Goal: Register for event/course

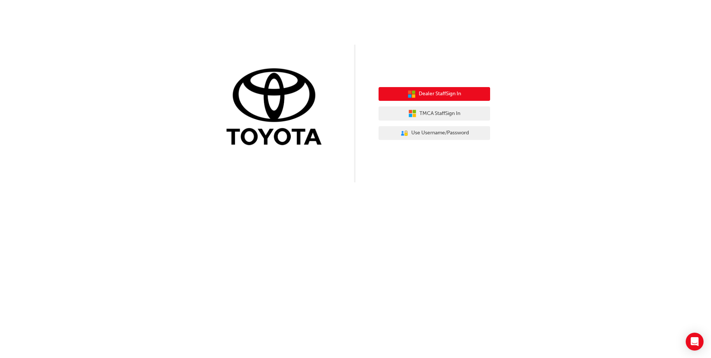
click at [446, 96] on span "Dealer Staff Sign In" at bounding box center [440, 94] width 42 height 9
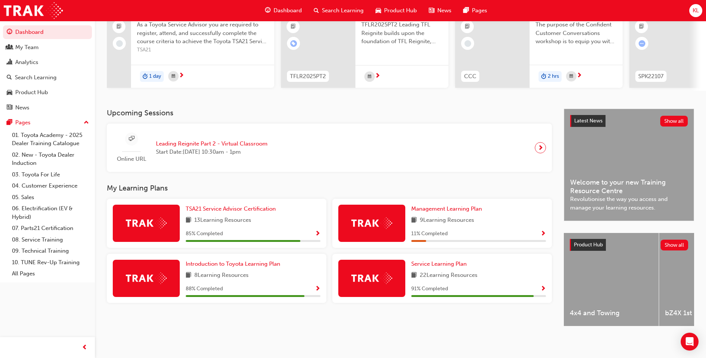
scroll to position [87, 0]
click at [141, 207] on div at bounding box center [146, 223] width 67 height 37
click at [156, 223] on img at bounding box center [146, 223] width 41 height 12
click at [319, 232] on span "Show Progress" at bounding box center [318, 234] width 6 height 7
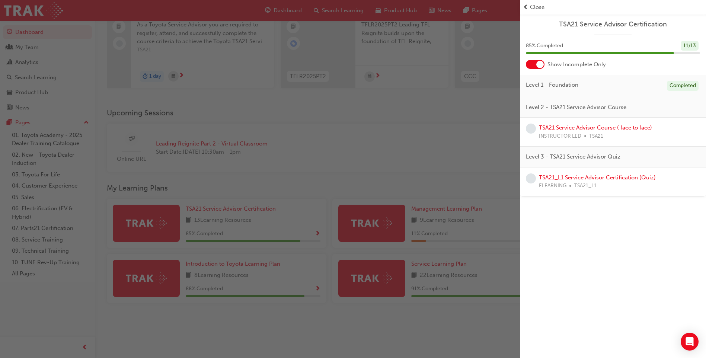
click at [52, 301] on div "button" at bounding box center [260, 179] width 520 height 358
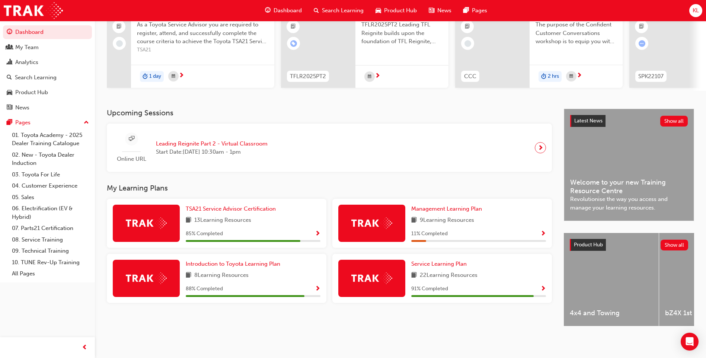
click at [393, 224] on div at bounding box center [371, 223] width 67 height 37
click at [378, 223] on img at bounding box center [371, 223] width 41 height 12
click at [542, 231] on span "Show Progress" at bounding box center [543, 234] width 6 height 7
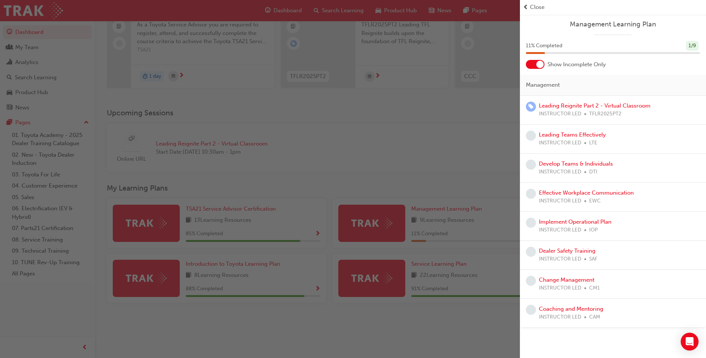
click at [233, 324] on div "button" at bounding box center [260, 179] width 520 height 358
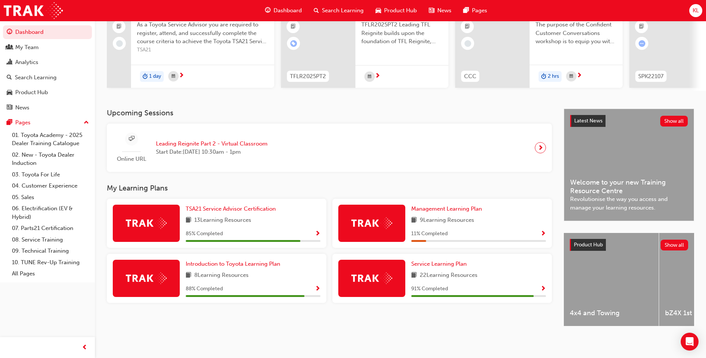
click at [316, 286] on span "Show Progress" at bounding box center [318, 289] width 6 height 7
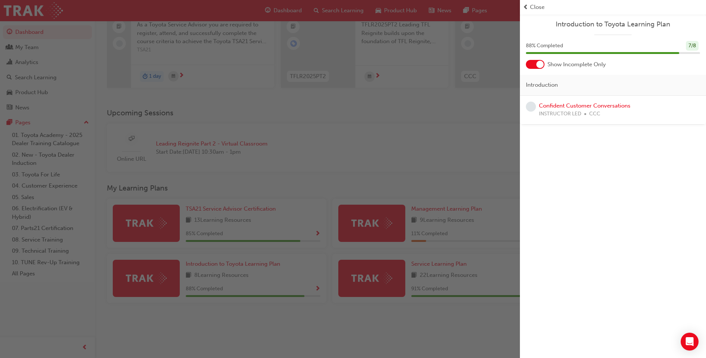
click at [313, 299] on div "button" at bounding box center [260, 179] width 520 height 358
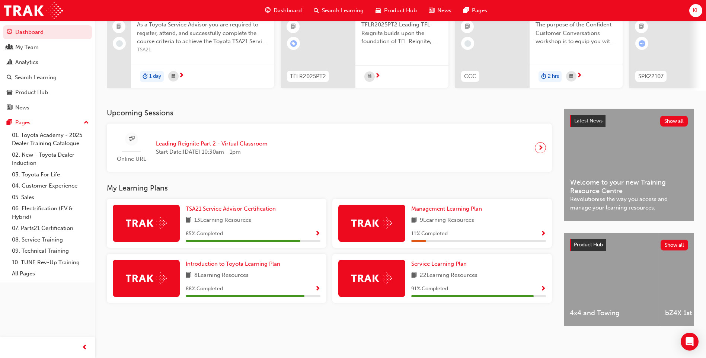
click at [535, 287] on div "91 % Completed" at bounding box center [478, 288] width 135 height 9
click at [543, 286] on span "Show Progress" at bounding box center [543, 289] width 6 height 7
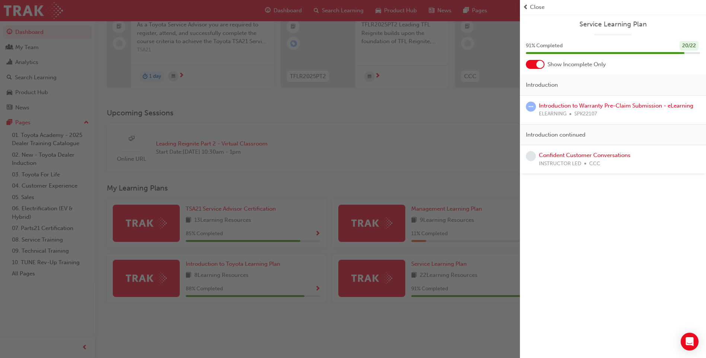
click at [193, 201] on div "button" at bounding box center [260, 179] width 520 height 358
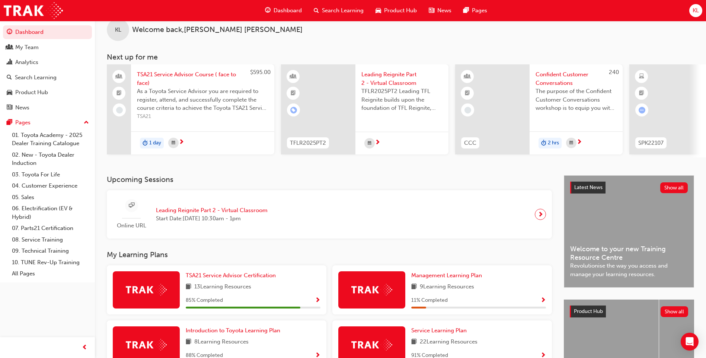
scroll to position [0, 0]
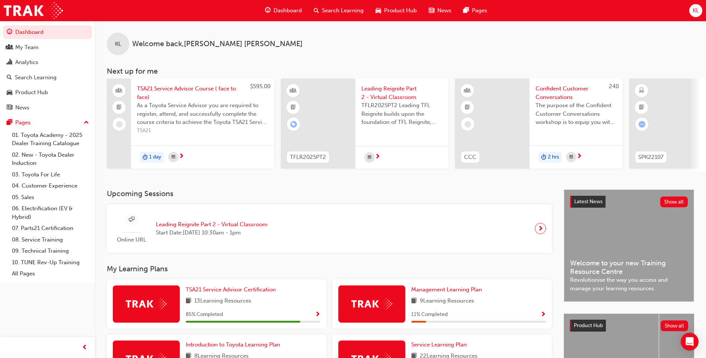
click at [152, 89] on span "TSA21 Service Advisor Course ( face to face)" at bounding box center [202, 92] width 131 height 17
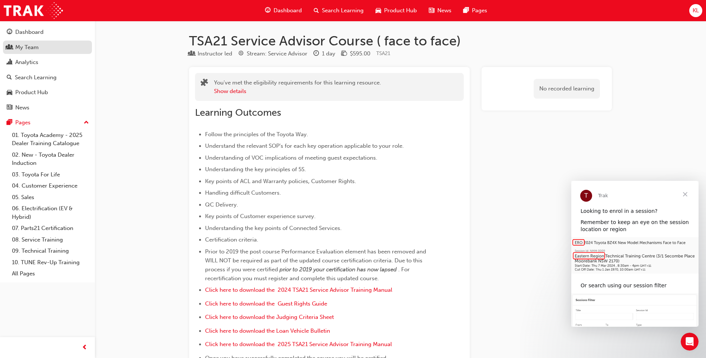
click at [12, 44] on span "people-icon" at bounding box center [10, 47] width 6 height 7
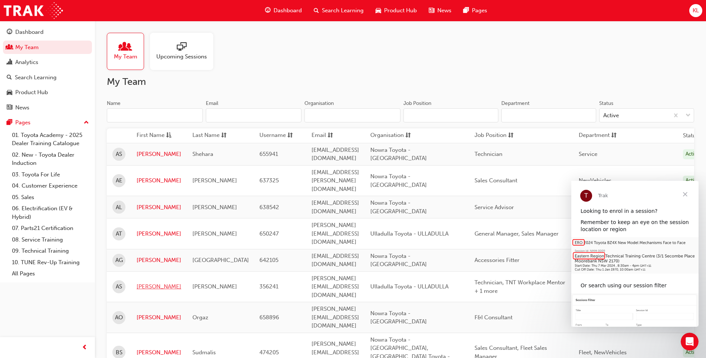
click at [140, 282] on link "[PERSON_NAME]" at bounding box center [159, 286] width 45 height 9
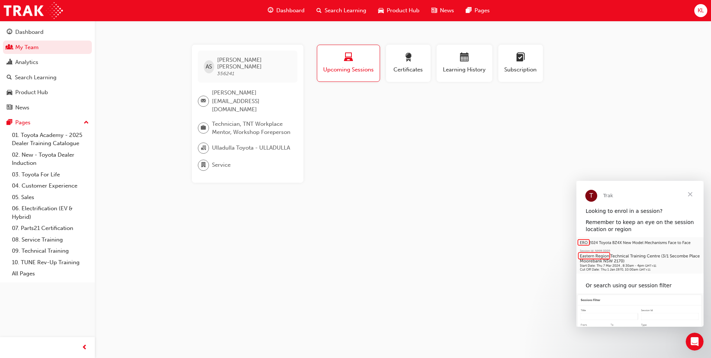
click at [346, 57] on span "laptop-icon" at bounding box center [348, 58] width 9 height 10
click at [346, 69] on span "Upcoming Sessions" at bounding box center [348, 69] width 51 height 9
click at [459, 61] on div "button" at bounding box center [464, 59] width 45 height 12
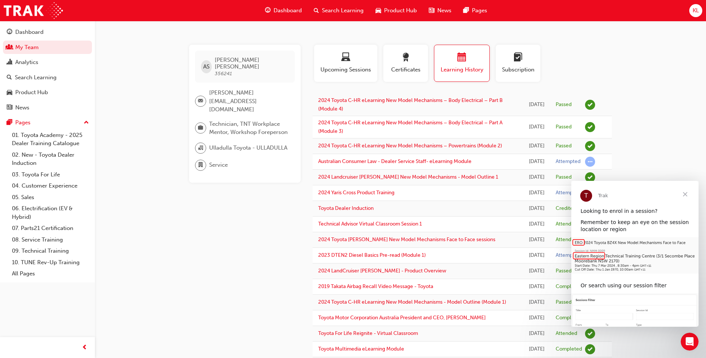
click at [687, 194] on span "Close" at bounding box center [685, 194] width 27 height 27
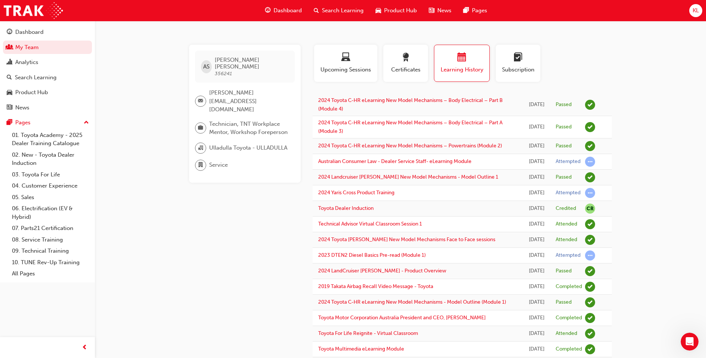
click at [197, 160] on div at bounding box center [200, 165] width 11 height 11
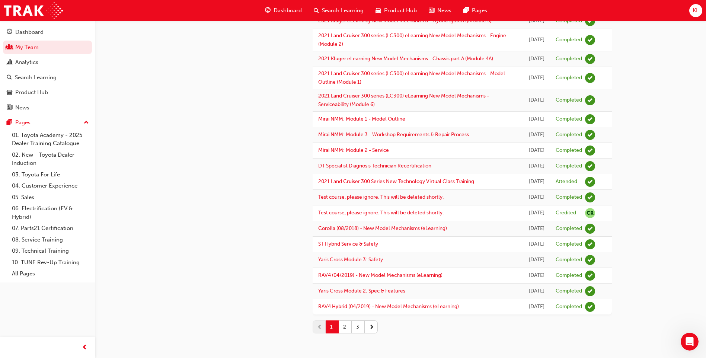
scroll to position [889, 0]
click at [341, 322] on button "2" at bounding box center [345, 326] width 13 height 13
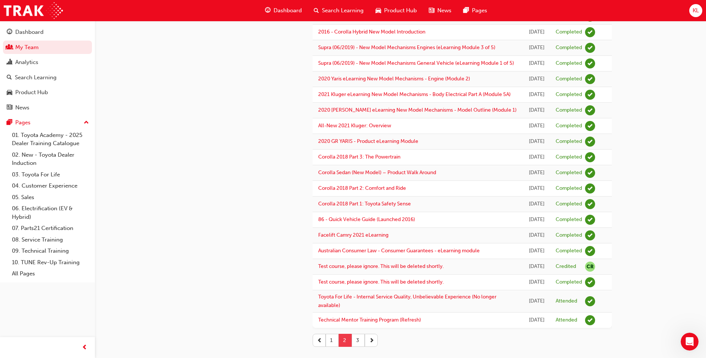
scroll to position [775, 0]
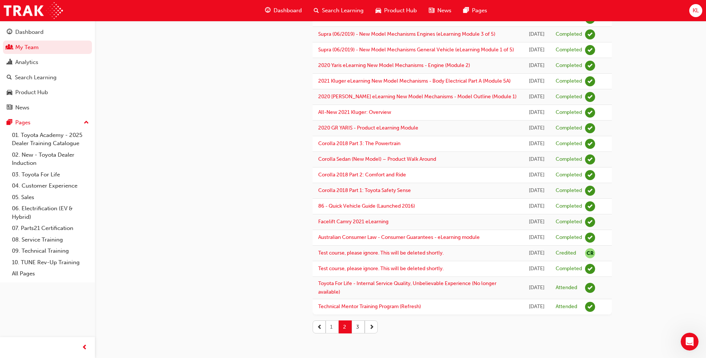
click at [330, 328] on button "1" at bounding box center [332, 326] width 13 height 13
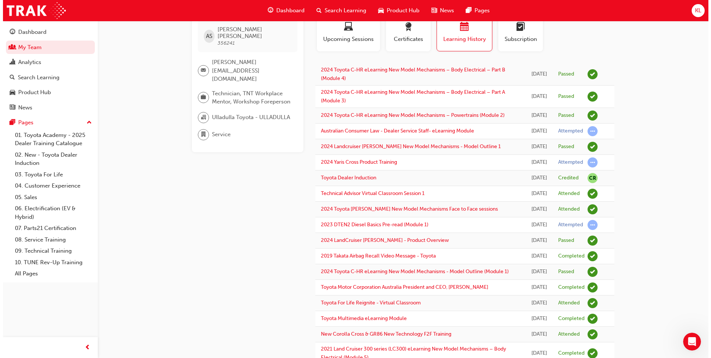
scroll to position [0, 0]
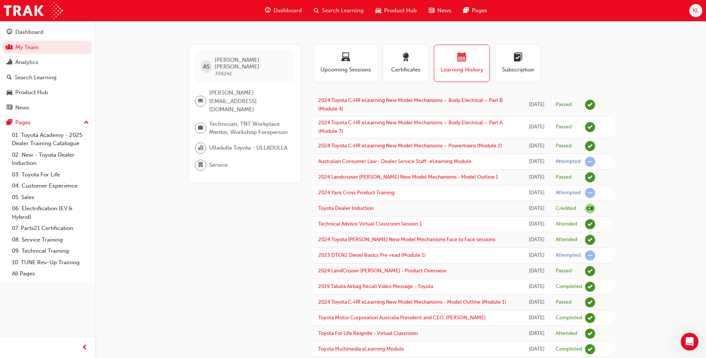
click at [333, 12] on span "Search Learning" at bounding box center [343, 10] width 42 height 9
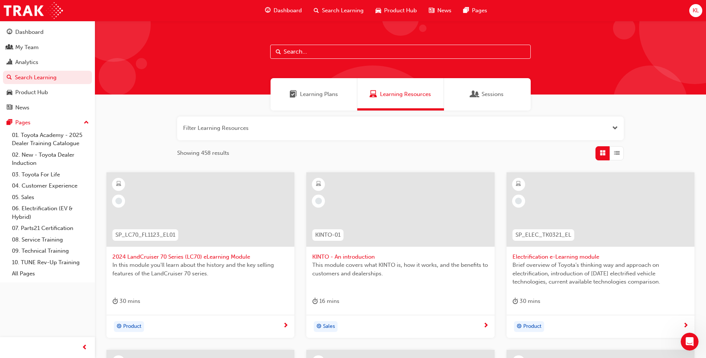
click at [313, 47] on input "text" at bounding box center [400, 52] width 260 height 14
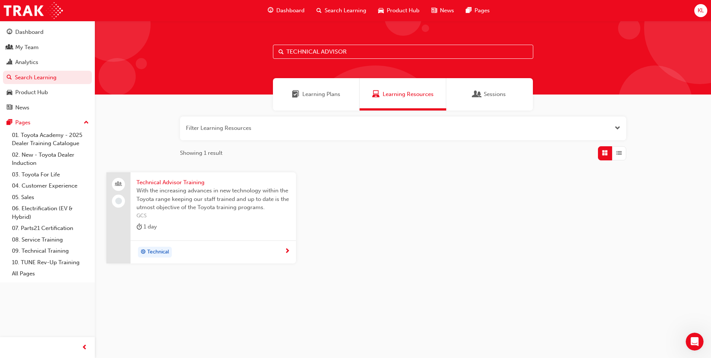
type input "TECHNICAL ADVISOR"
click at [141, 181] on span "Technical Advisor Training" at bounding box center [214, 182] width 154 height 9
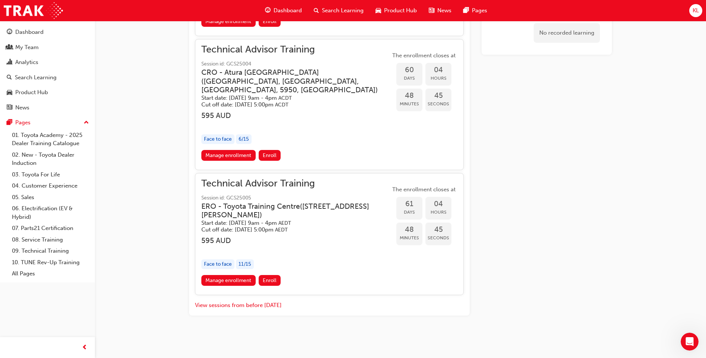
scroll to position [952, 0]
click at [240, 284] on link "Manage enrollment" at bounding box center [228, 280] width 54 height 11
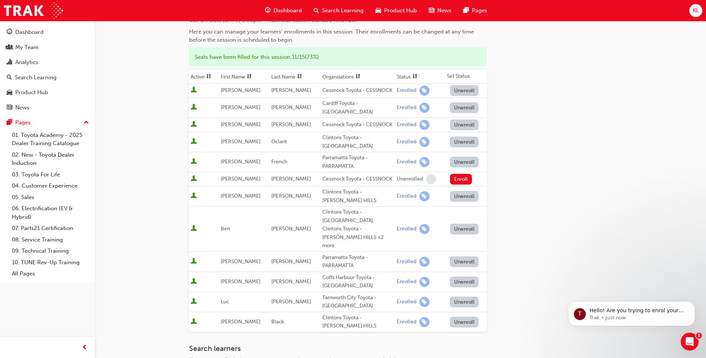
scroll to position [74, 0]
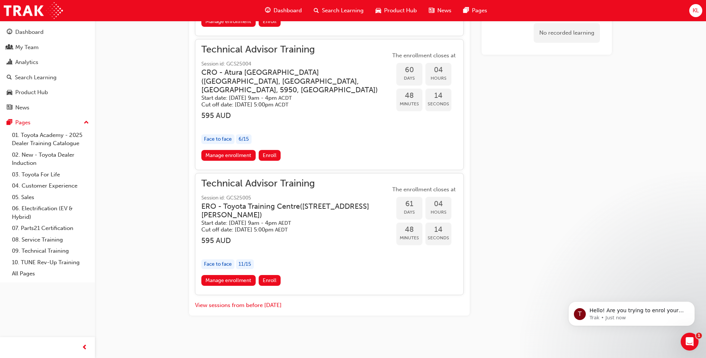
scroll to position [952, 0]
click at [262, 279] on button "Enroll" at bounding box center [270, 280] width 22 height 11
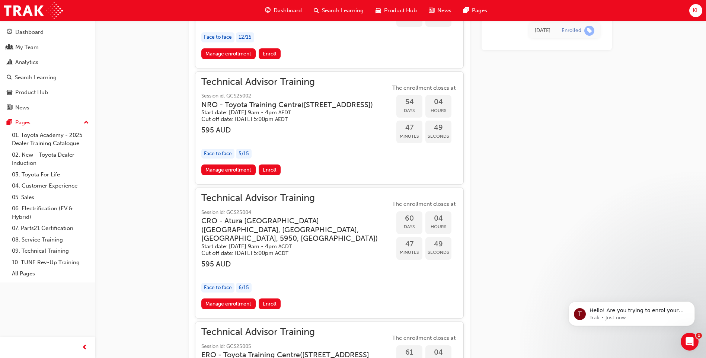
scroll to position [953, 0]
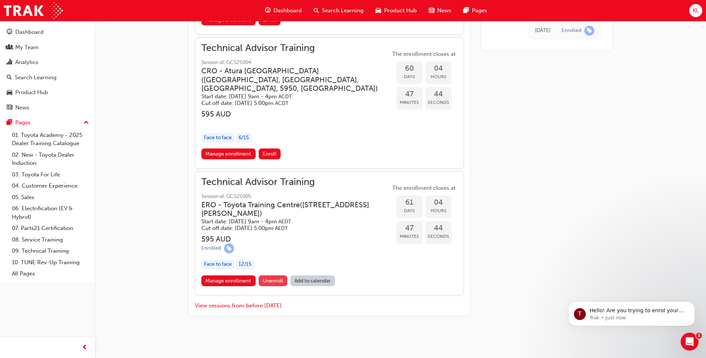
click at [274, 278] on span "Unenroll" at bounding box center [273, 281] width 20 height 6
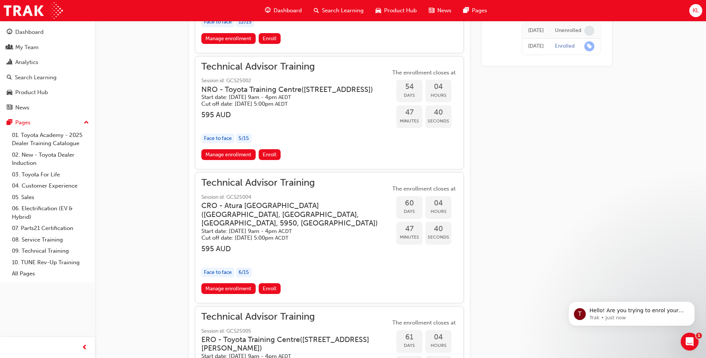
scroll to position [953, 0]
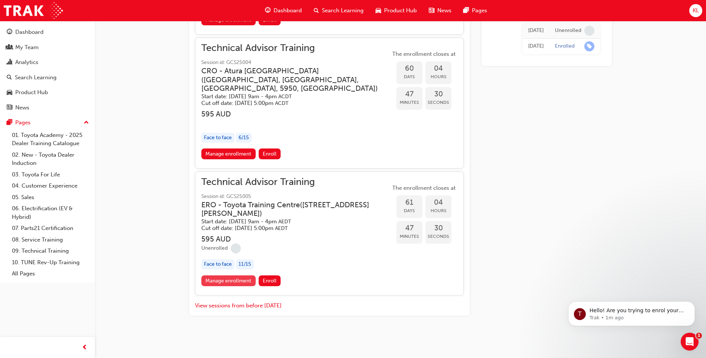
click at [211, 279] on link "Manage enrollment" at bounding box center [228, 280] width 54 height 11
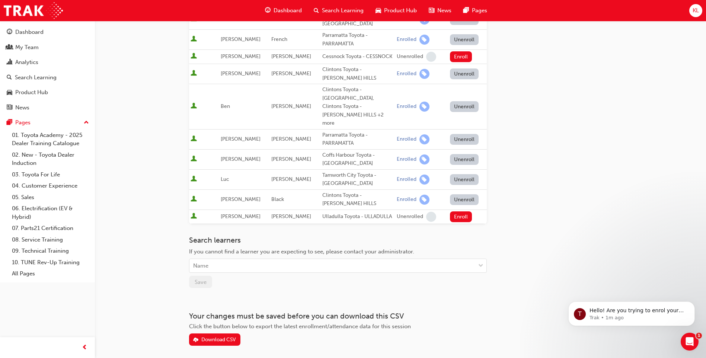
scroll to position [210, 0]
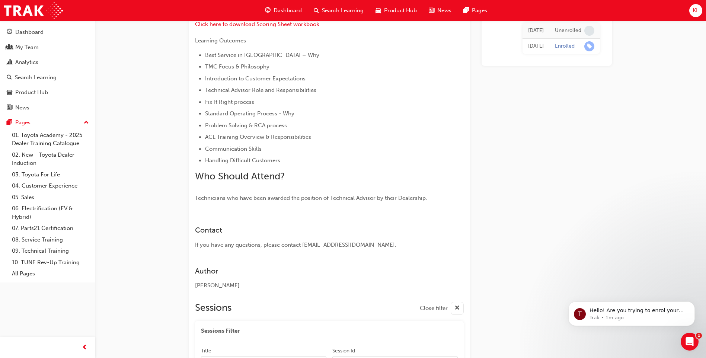
scroll to position [953, 0]
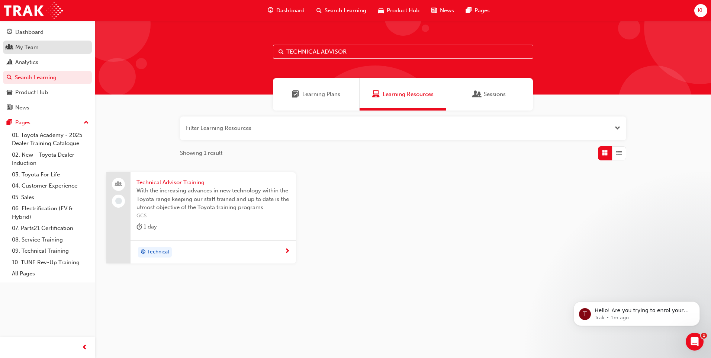
click at [30, 47] on div "My Team" at bounding box center [26, 47] width 23 height 9
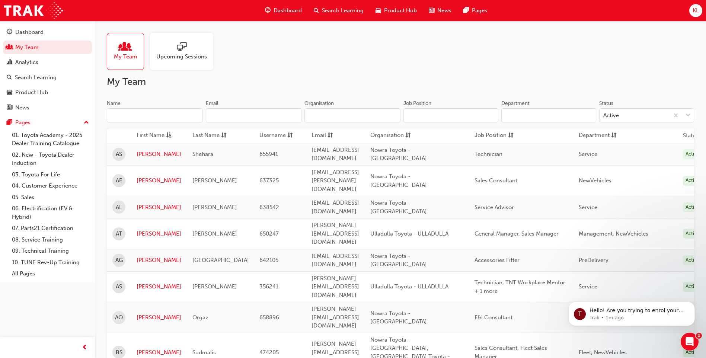
click at [166, 63] on div "Upcoming Sessions" at bounding box center [181, 51] width 63 height 37
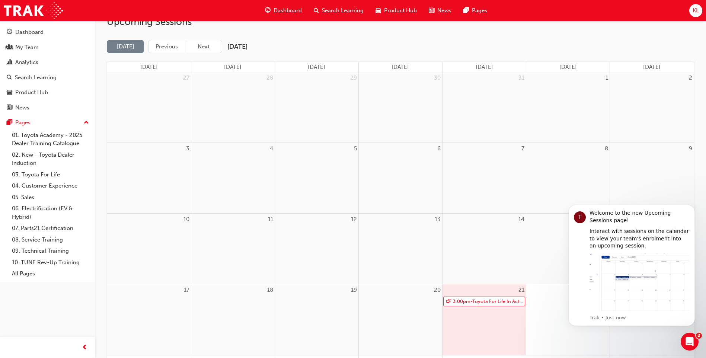
scroll to position [49, 0]
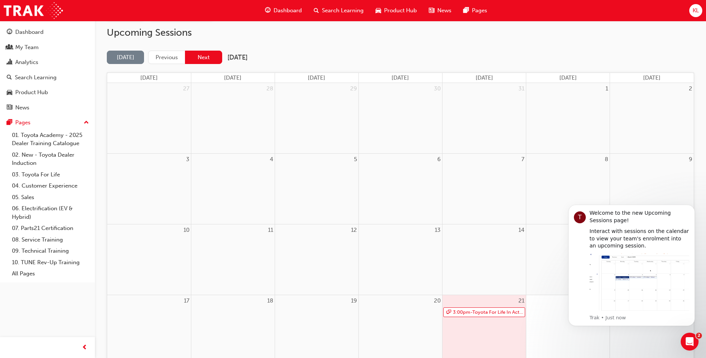
click at [216, 57] on button "Next" at bounding box center [203, 58] width 37 height 14
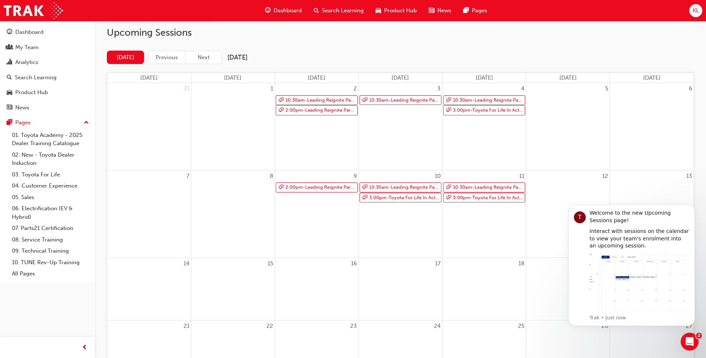
click at [210, 57] on button "Next" at bounding box center [203, 58] width 37 height 14
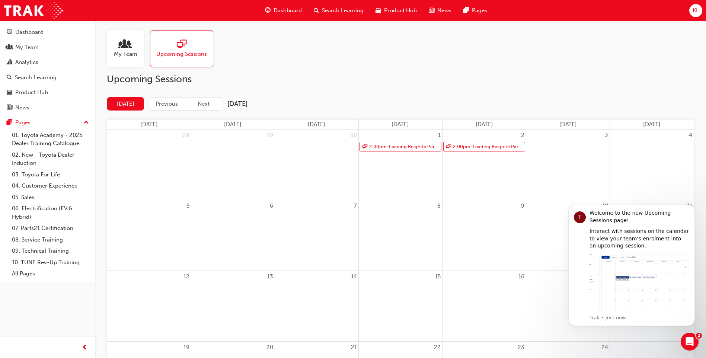
scroll to position [0, 0]
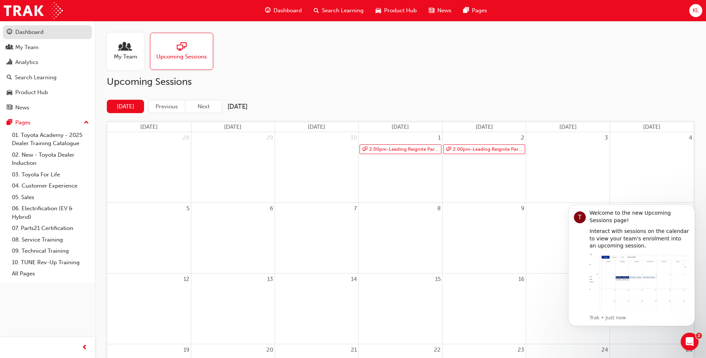
click at [44, 31] on div "Dashboard" at bounding box center [47, 32] width 81 height 9
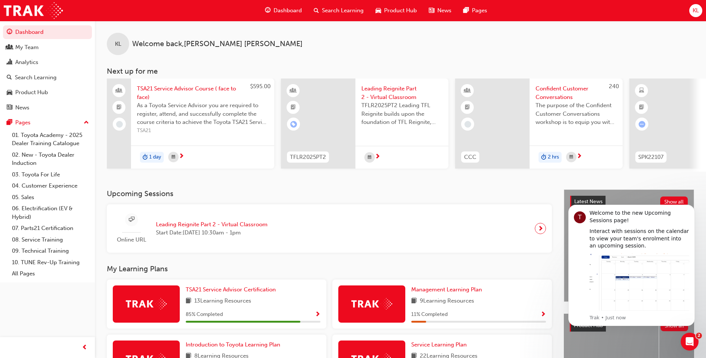
click at [350, 196] on h3 "Upcoming Sessions" at bounding box center [329, 193] width 445 height 9
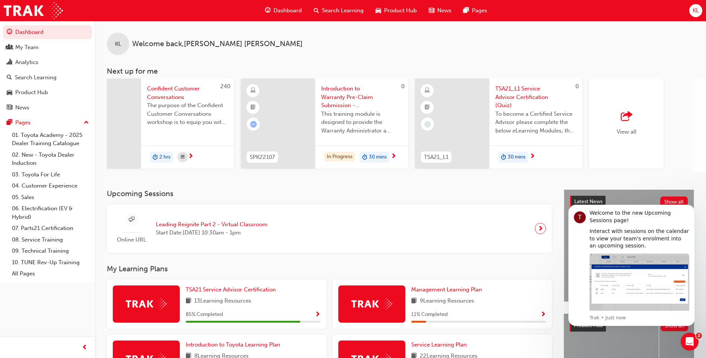
scroll to position [0, 401]
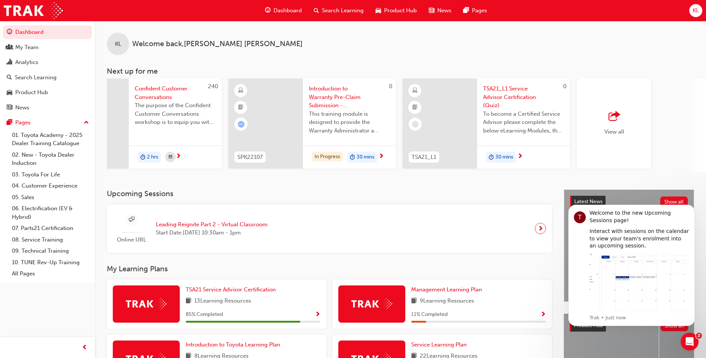
click at [289, 192] on h3 "Upcoming Sessions" at bounding box center [329, 193] width 445 height 9
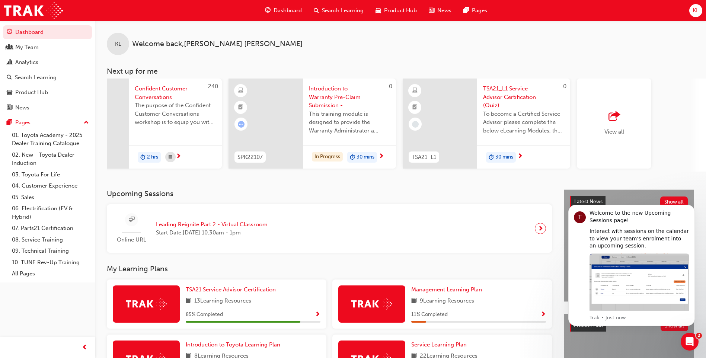
click at [614, 117] on span "outbound-icon" at bounding box center [613, 116] width 11 height 10
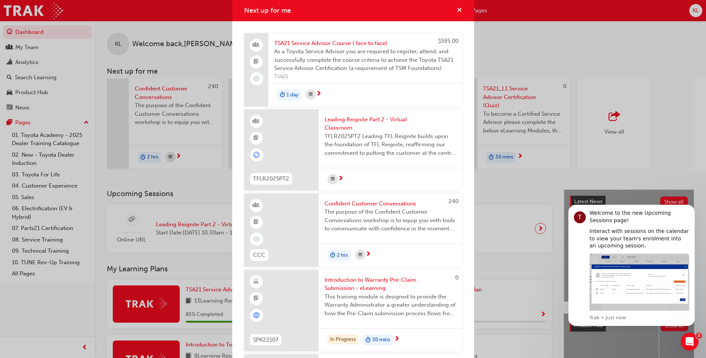
click at [457, 12] on span "cross-icon" at bounding box center [460, 10] width 6 height 7
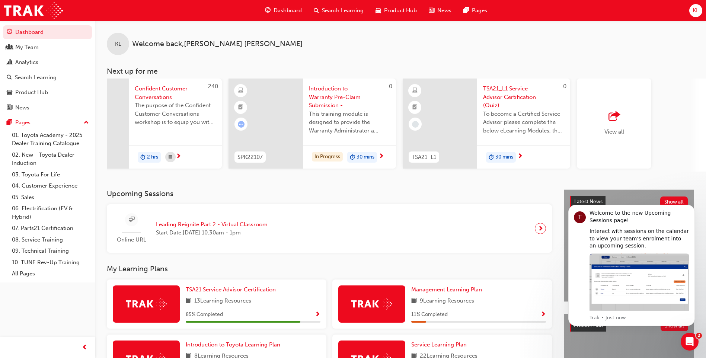
click at [274, 198] on h3 "Upcoming Sessions" at bounding box center [329, 193] width 445 height 9
click at [180, 189] on div "KL Welcome back , [PERSON_NAME] Next up for me $595.00 TSA21 Service Advisor Co…" at bounding box center [400, 105] width 611 height 169
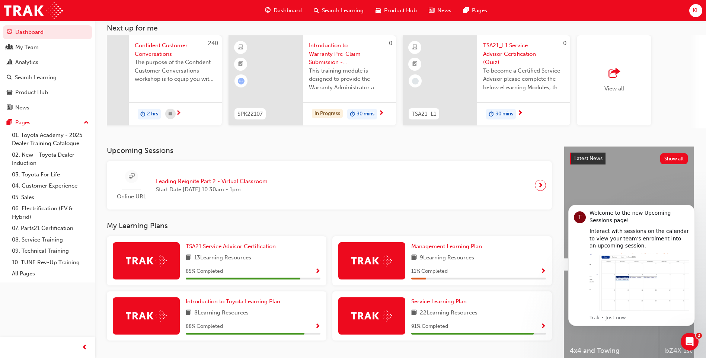
scroll to position [0, 0]
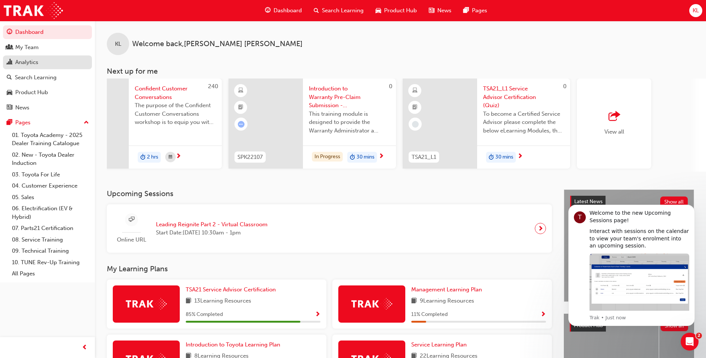
click at [43, 60] on div "Analytics" at bounding box center [47, 62] width 81 height 9
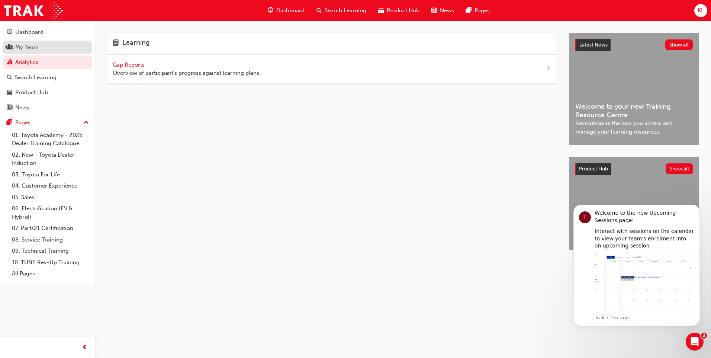
click at [35, 50] on div "My Team" at bounding box center [26, 47] width 23 height 9
